Goal: Task Accomplishment & Management: Manage account settings

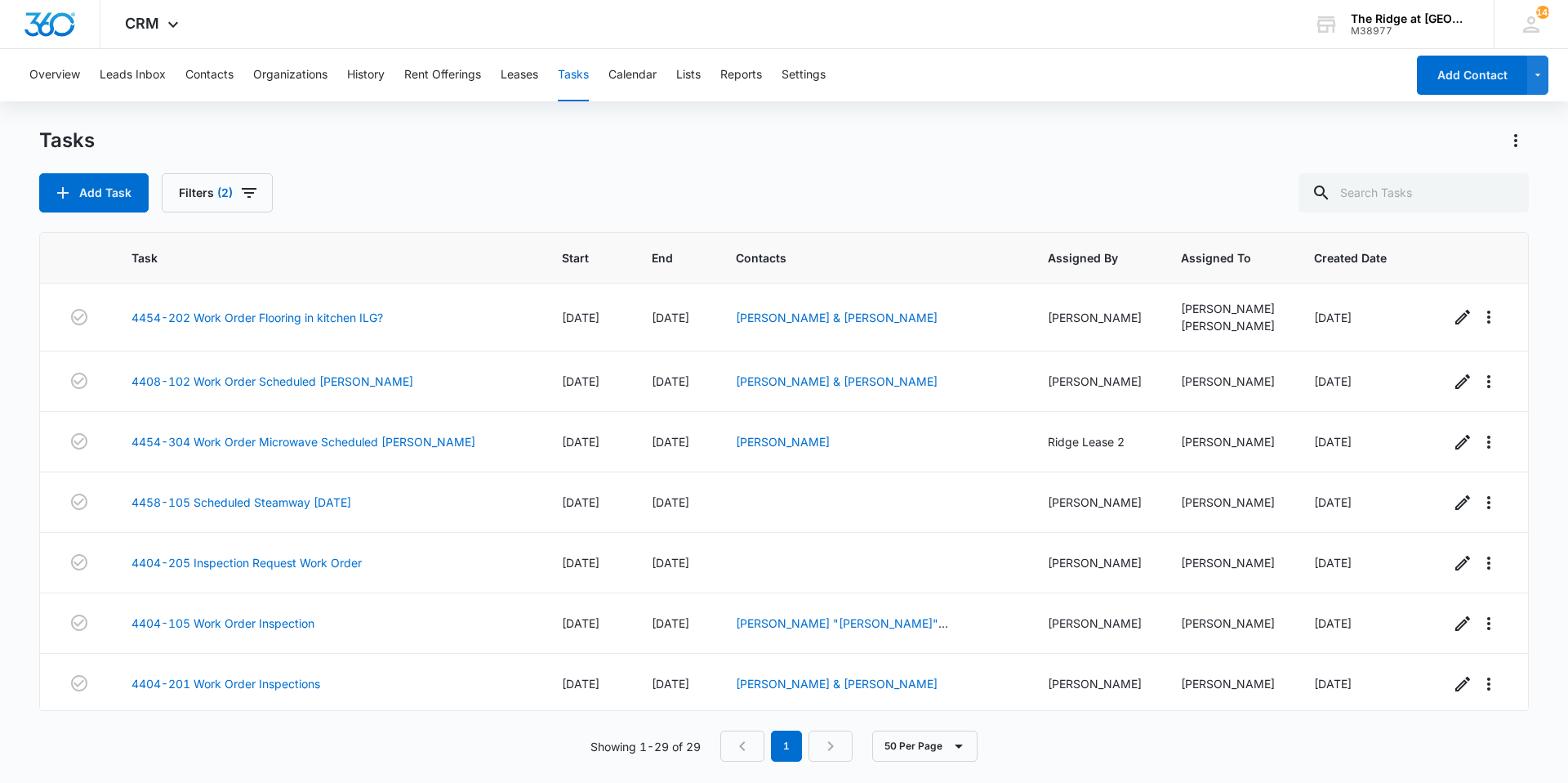
scroll to position [1333, 0]
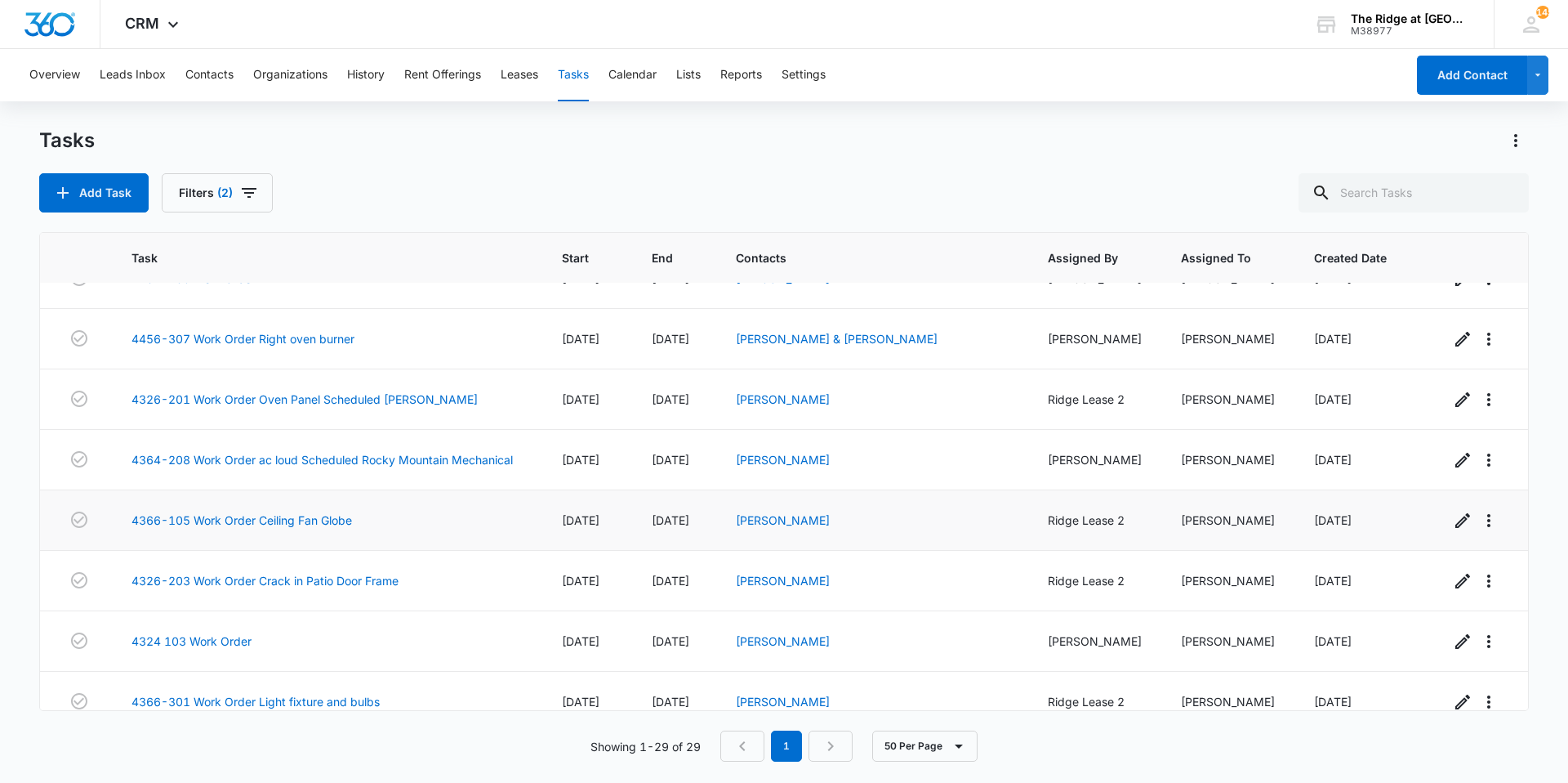
scroll to position [1333, 0]
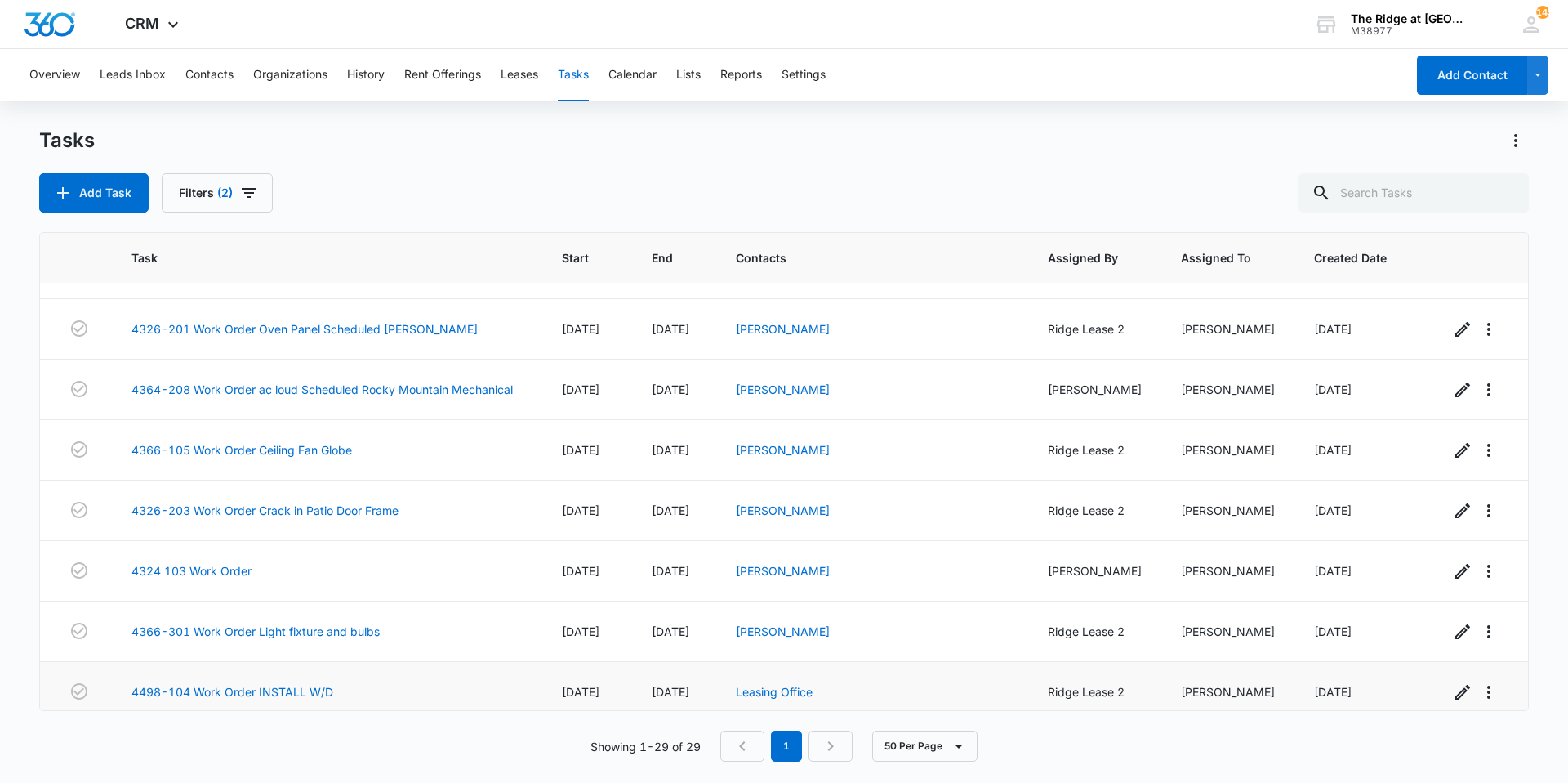
scroll to position [1333, 0]
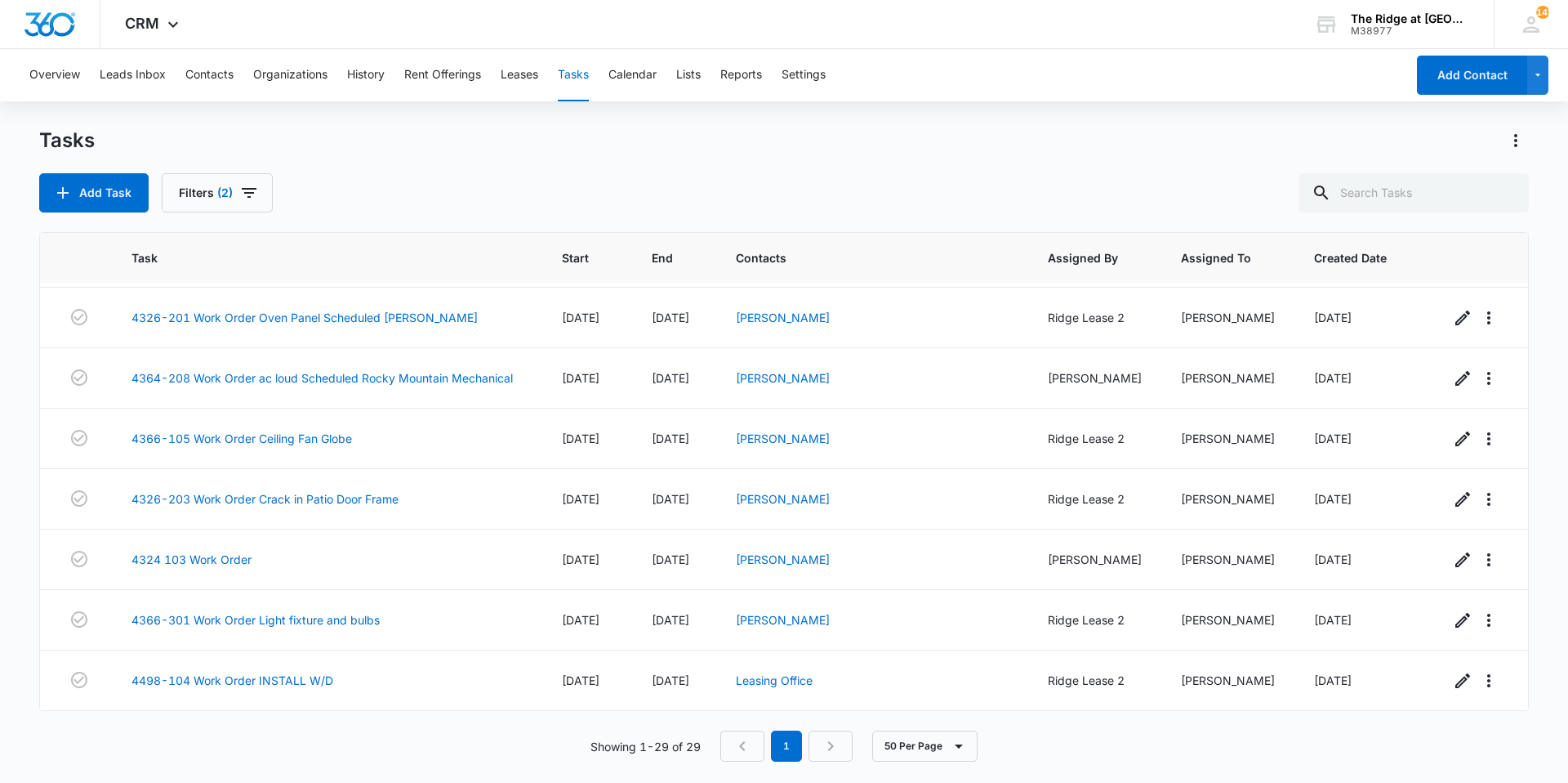
drag, startPoint x: 892, startPoint y: 664, endPoint x: 813, endPoint y: 175, distance: 495.3
click at [813, 175] on div "Add Task Filters (2)" at bounding box center [784, 193] width 1490 height 39
click at [657, 435] on span "[DATE]" at bounding box center [670, 438] width 37 height 14
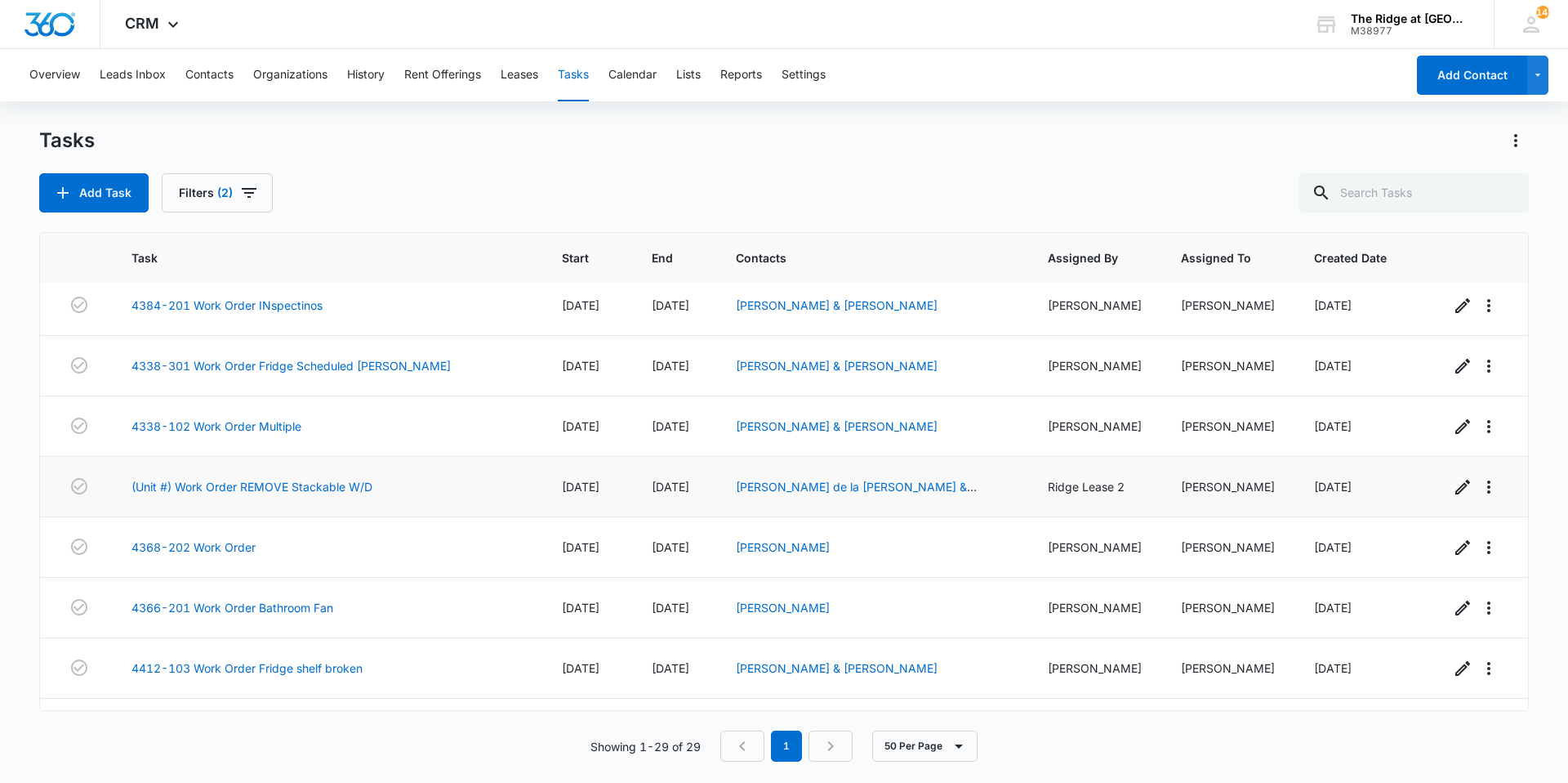
scroll to position [680, 0]
drag, startPoint x: 659, startPoint y: 607, endPoint x: 699, endPoint y: 609, distance: 40.0
click at [690, 609] on span "[DATE]" at bounding box center [670, 608] width 37 height 14
click at [690, 610] on span "[DATE]" at bounding box center [670, 608] width 37 height 14
drag, startPoint x: 718, startPoint y: 612, endPoint x: 690, endPoint y: 615, distance: 28.2
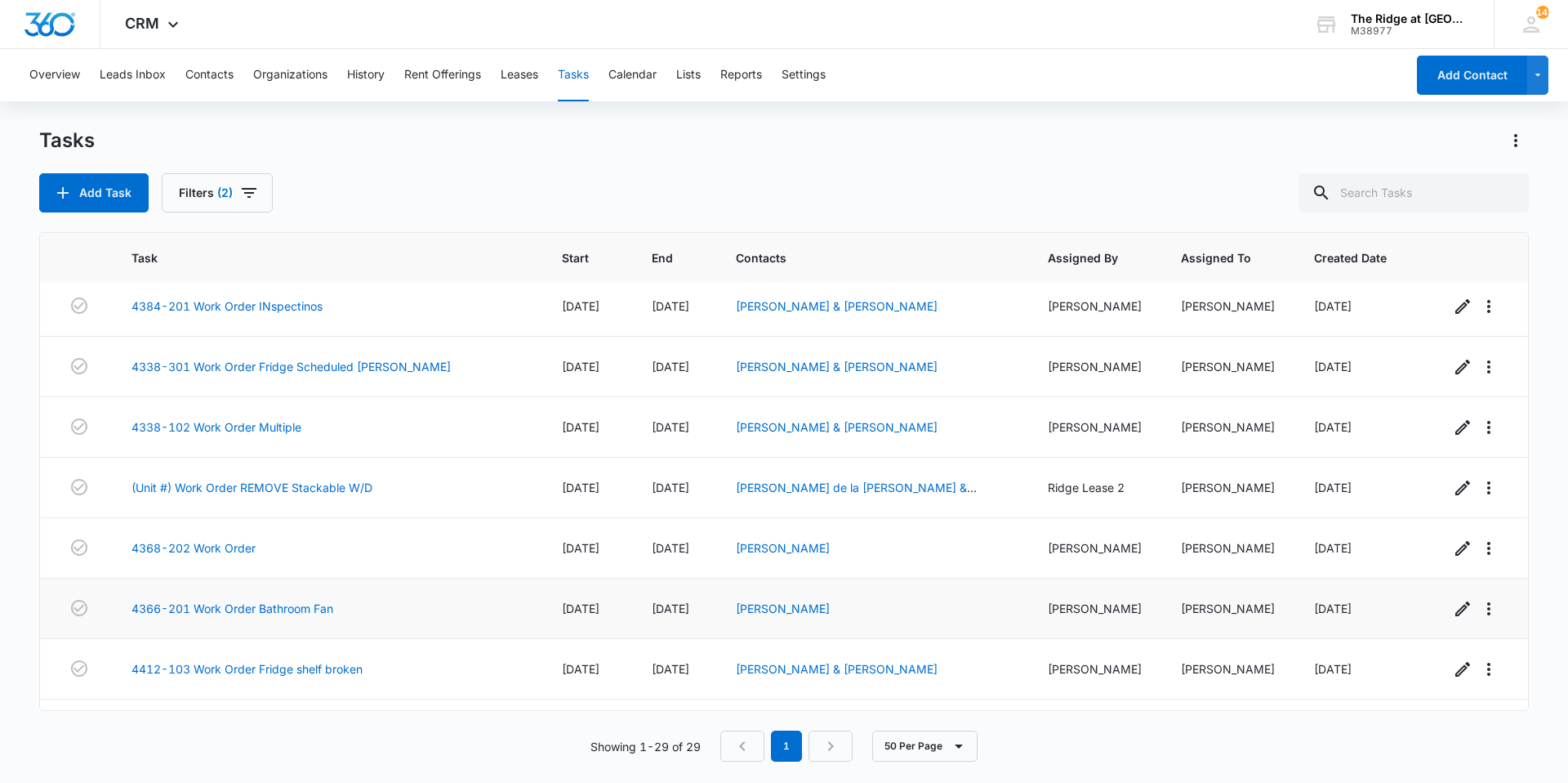
click at [690, 615] on td "[DATE]" at bounding box center [674, 609] width 84 height 61
click at [688, 615] on span "[DATE]" at bounding box center [670, 608] width 37 height 14
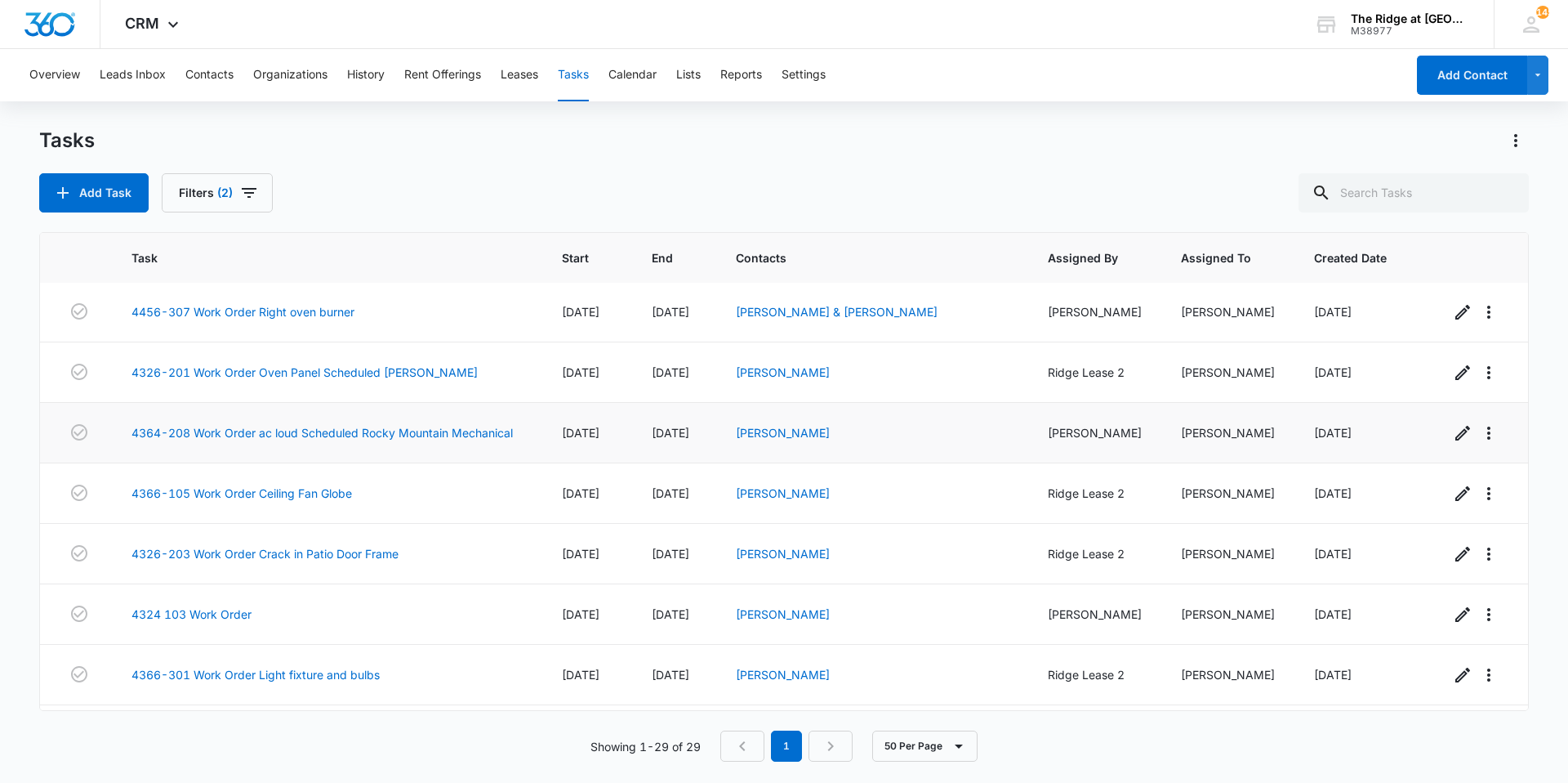
scroll to position [1252, 0]
